Goal: Task Accomplishment & Management: Use online tool/utility

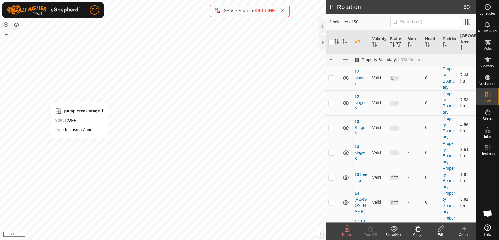
checkbox input "false"
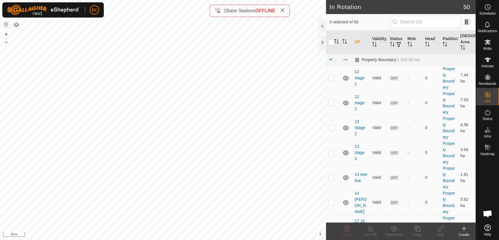
checkbox input "true"
click at [438, 230] on icon at bounding box center [440, 228] width 7 height 7
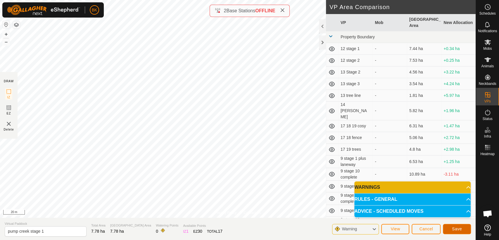
click at [461, 226] on span "Save" at bounding box center [457, 228] width 10 height 5
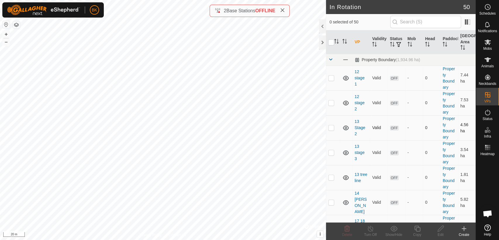
checkbox input "true"
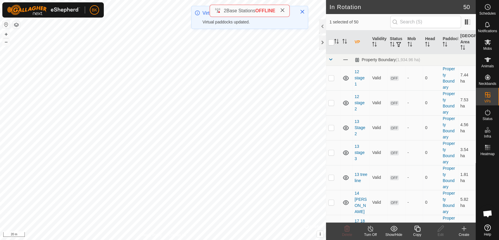
checkbox input "true"
checkbox input "false"
checkbox input "true"
checkbox input "false"
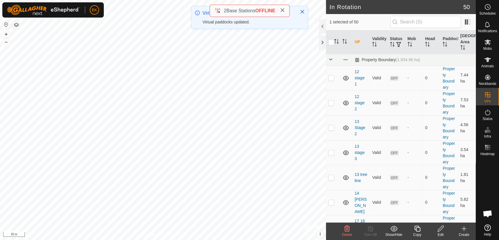
checkbox input "true"
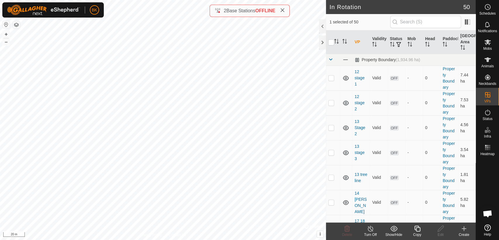
checkbox input "true"
checkbox input "false"
click at [490, 48] on span "Mobs" at bounding box center [487, 49] width 8 height 4
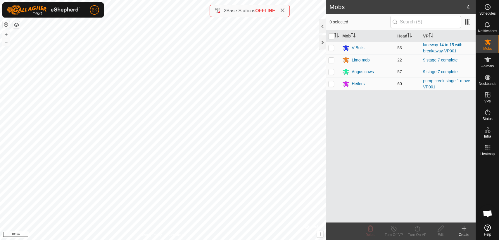
click at [332, 84] on p-checkbox at bounding box center [331, 83] width 6 height 5
checkbox input "true"
click at [414, 233] on div "Turn On VP" at bounding box center [416, 234] width 23 height 5
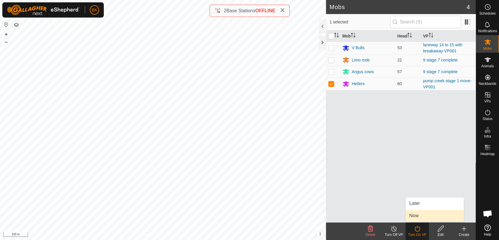
click at [420, 215] on link "Now" at bounding box center [435, 216] width 58 height 12
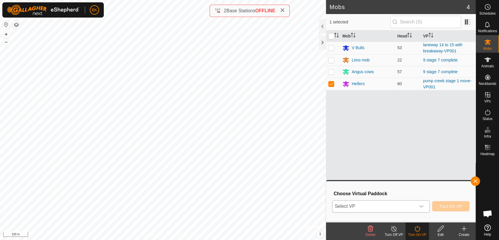
click at [422, 209] on div "dropdown trigger" at bounding box center [421, 206] width 12 height 12
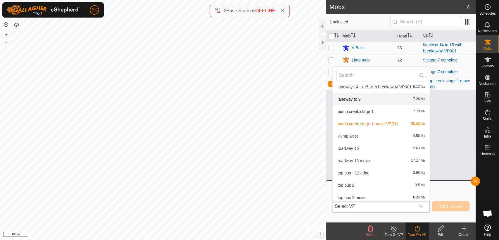
scroll to position [443, 0]
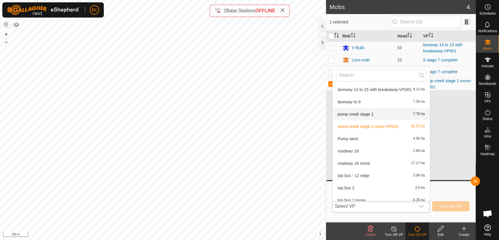
click at [349, 117] on li "pump creek stage 1 7.78 ha" at bounding box center [381, 114] width 97 height 12
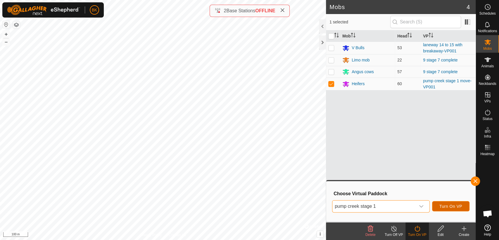
click at [441, 206] on span "Turn On VP" at bounding box center [450, 206] width 23 height 5
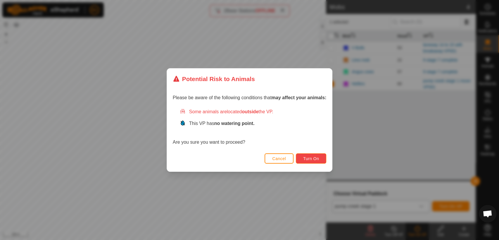
click at [316, 158] on span "Turn On" at bounding box center [311, 158] width 16 height 5
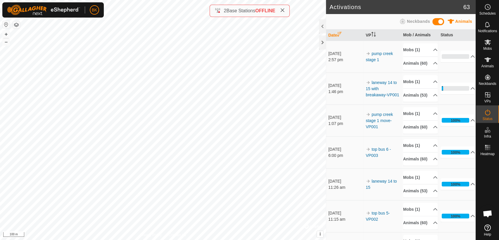
click at [108, 0] on html "BK Schedules Notifications Mobs Animals Neckbands VPs Status Infra Heatmap Help…" at bounding box center [249, 120] width 499 height 240
click at [154, 0] on html "BK Schedules Notifications Mobs Animals Neckbands VPs Status Infra Heatmap Help…" at bounding box center [249, 120] width 499 height 240
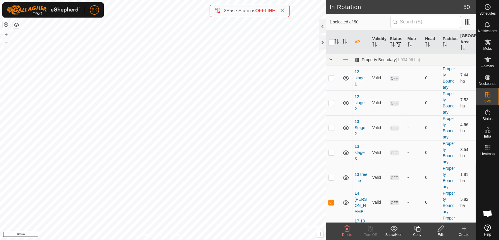
click at [255, 0] on html "BK Schedules Notifications Mobs Animals Neckbands VPs Status Infra Heatmap Help…" at bounding box center [249, 120] width 499 height 240
click at [385, 74] on div "In Rotation 50 1 selected of 50 VP Validity Status Mob Head Paddock Grazing Are…" at bounding box center [237, 120] width 475 height 240
click at [294, 239] on html "BK Schedules Notifications Mobs Animals Neckbands VPs Status Infra Heatmap Help…" at bounding box center [249, 120] width 499 height 240
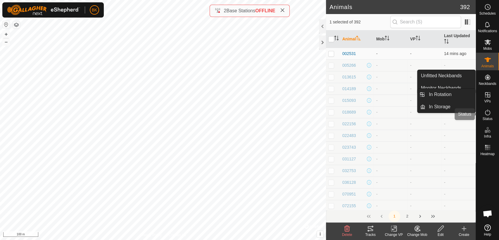
click at [486, 108] on es-activation-svg-icon at bounding box center [487, 112] width 11 height 9
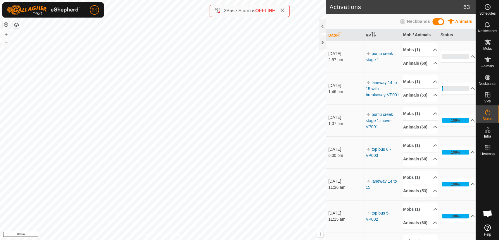
click at [492, 115] on es-activation-svg-icon at bounding box center [487, 112] width 11 height 9
